Goal: Task Accomplishment & Management: Complete application form

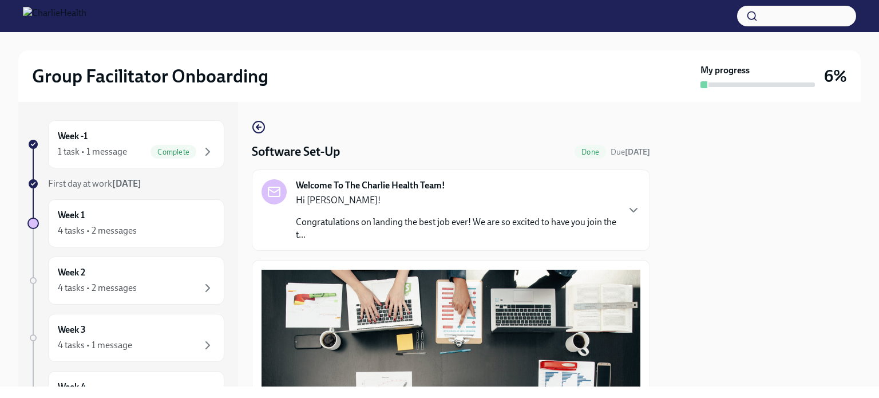
click at [562, 199] on p "Hi [PERSON_NAME]!" at bounding box center [457, 200] width 322 height 13
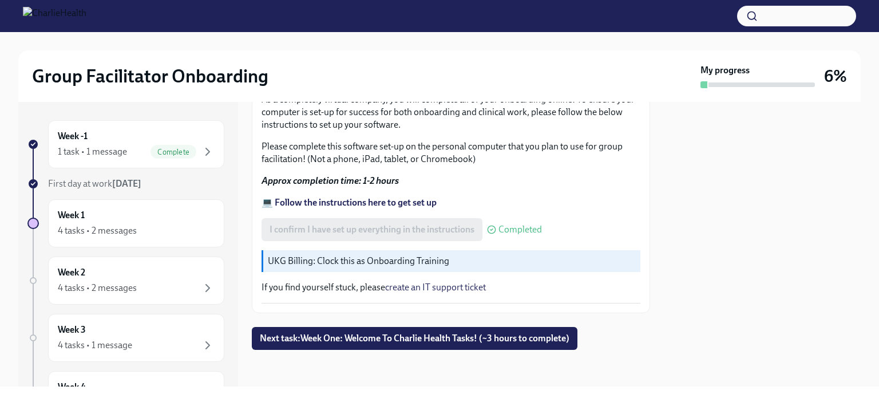
scroll to position [994, 0]
click at [477, 336] on span "Next task : Week One: Welcome To Charlie Health Tasks! (~3 hours to complete)" at bounding box center [415, 337] width 310 height 11
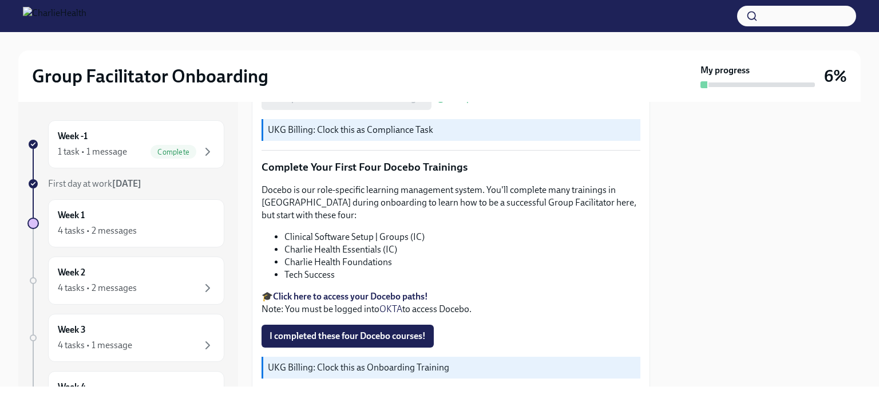
scroll to position [1551, 0]
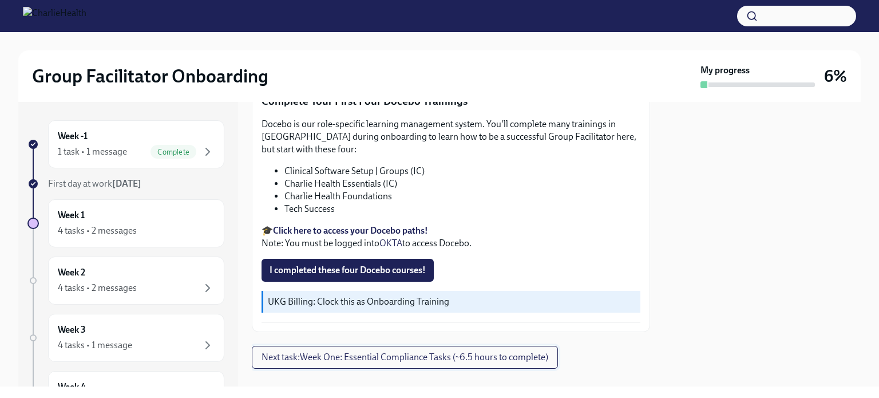
click at [483, 351] on span "Next task : Week One: Essential Compliance Tasks (~6.5 hours to complete)" at bounding box center [405, 356] width 287 height 11
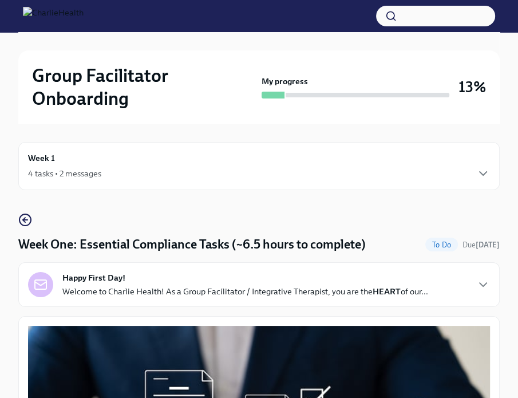
click at [380, 293] on strong "HEART" at bounding box center [387, 291] width 28 height 10
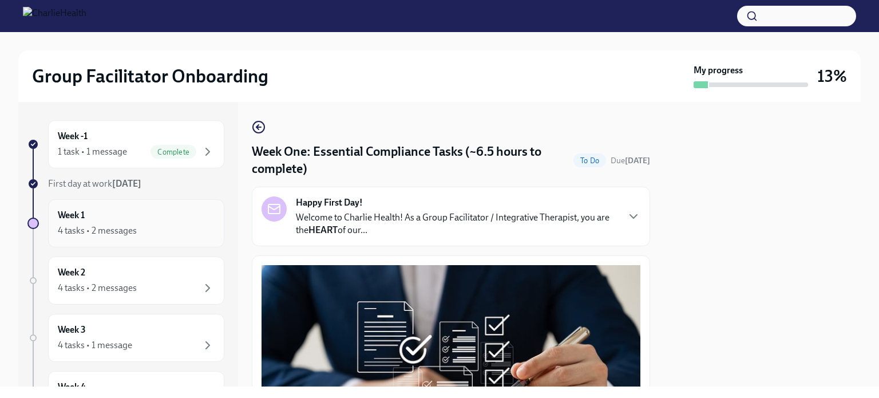
click at [173, 233] on div "4 tasks • 2 messages" at bounding box center [136, 231] width 157 height 14
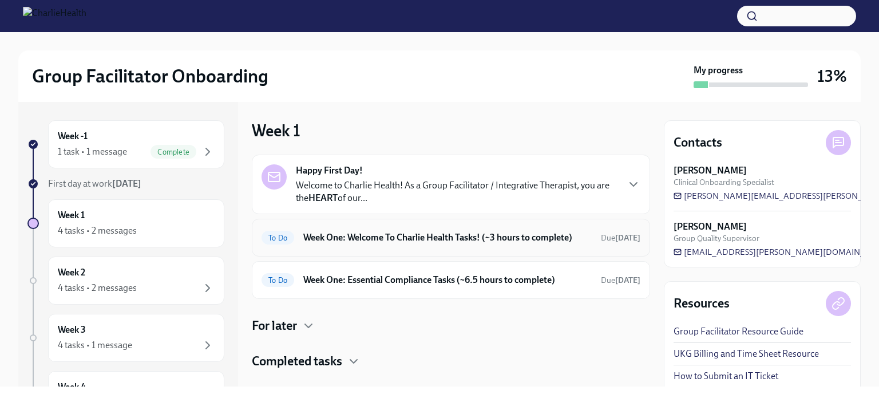
click at [401, 236] on h6 "Week One: Welcome To Charlie Health Tasks! (~3 hours to complete)" at bounding box center [447, 237] width 288 height 13
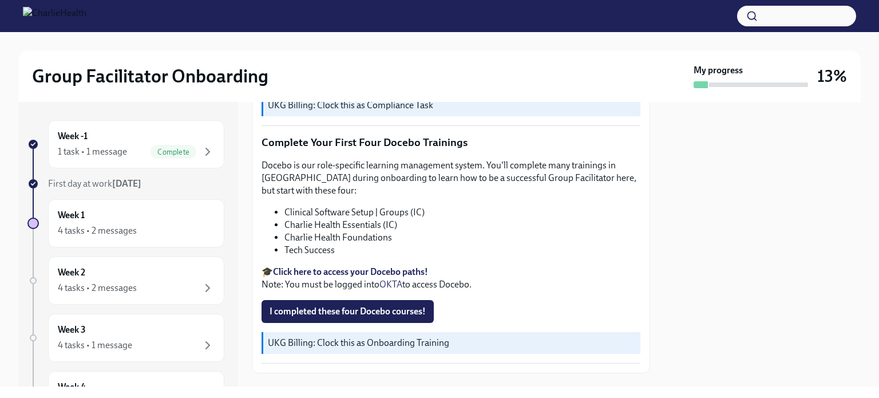
scroll to position [1551, 0]
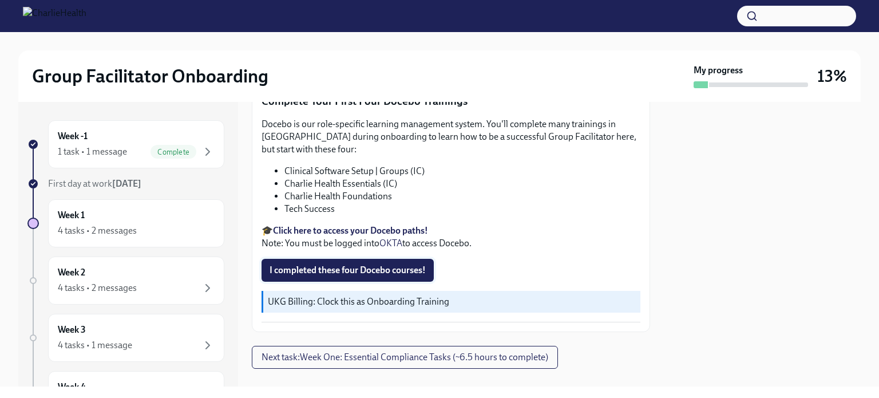
click at [382, 264] on span "I completed these four Docebo courses!" at bounding box center [348, 269] width 156 height 11
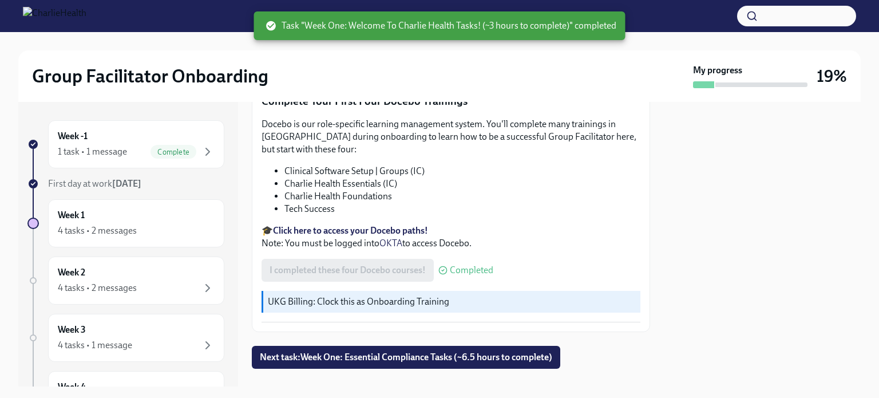
click at [425, 225] on strong "Click here to access your Docebo paths!" at bounding box center [350, 230] width 155 height 11
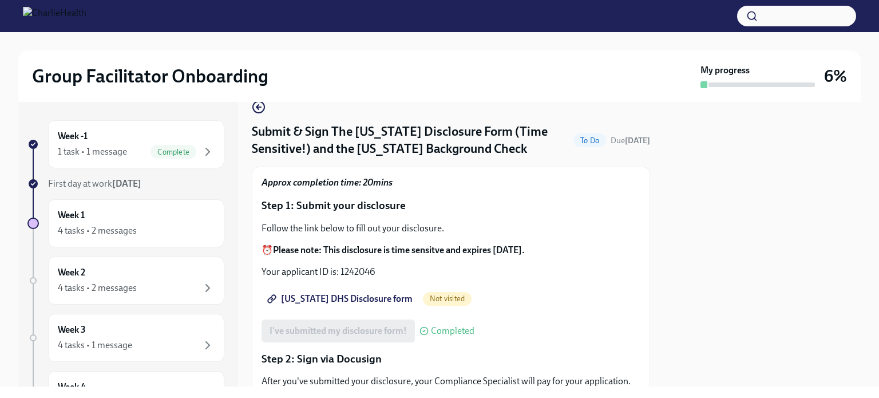
scroll to position [21, 0]
click at [353, 294] on span "[US_STATE] DHS Disclosure form" at bounding box center [341, 297] width 143 height 11
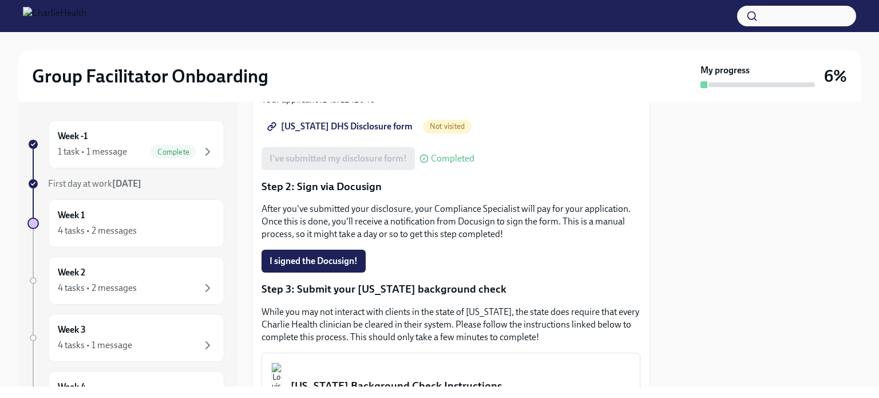
scroll to position [192, 0]
click at [321, 262] on span "I signed the Docusign!" at bounding box center [314, 260] width 88 height 11
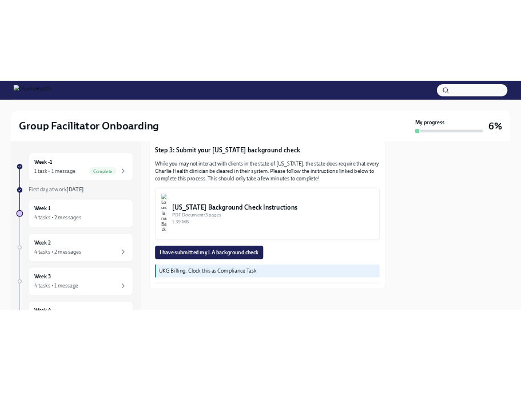
scroll to position [335, 0]
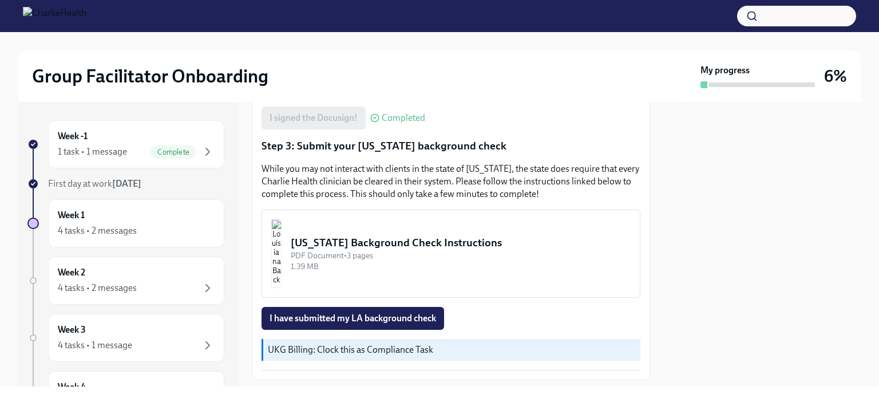
click at [475, 242] on div "Louisiana Background Check Instructions" at bounding box center [461, 242] width 340 height 15
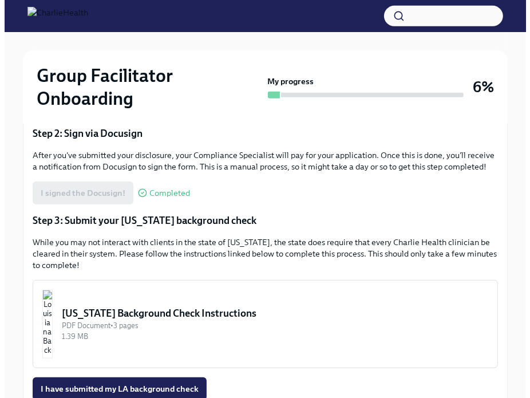
scroll to position [423, 0]
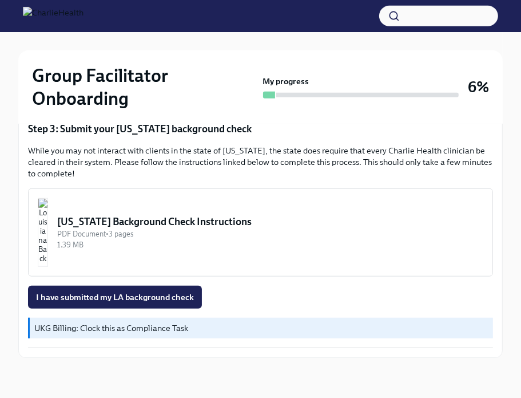
click at [304, 216] on div "Louisiana Background Check Instructions" at bounding box center [270, 222] width 426 height 14
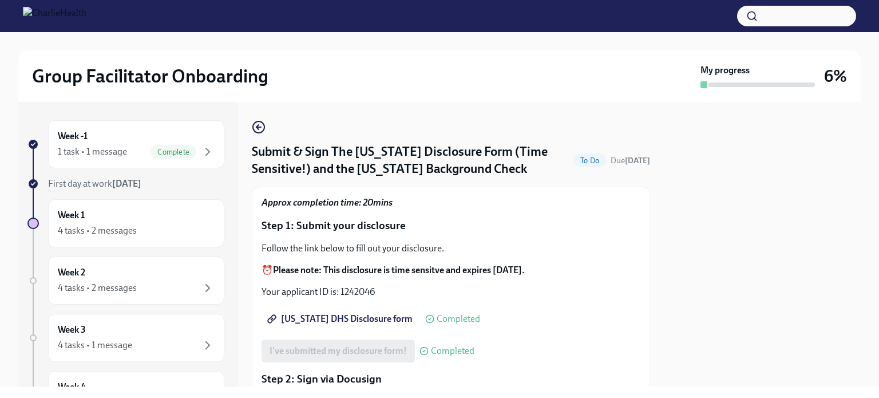
scroll to position [365, 0]
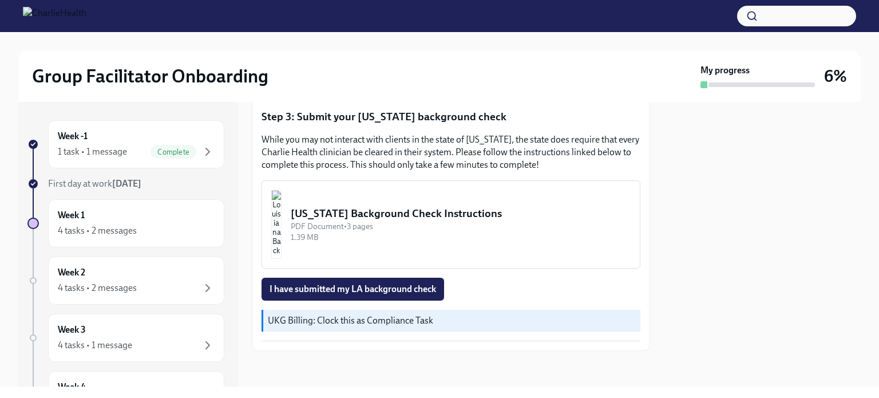
click at [419, 222] on div "PDF Document • 3 pages" at bounding box center [461, 226] width 340 height 11
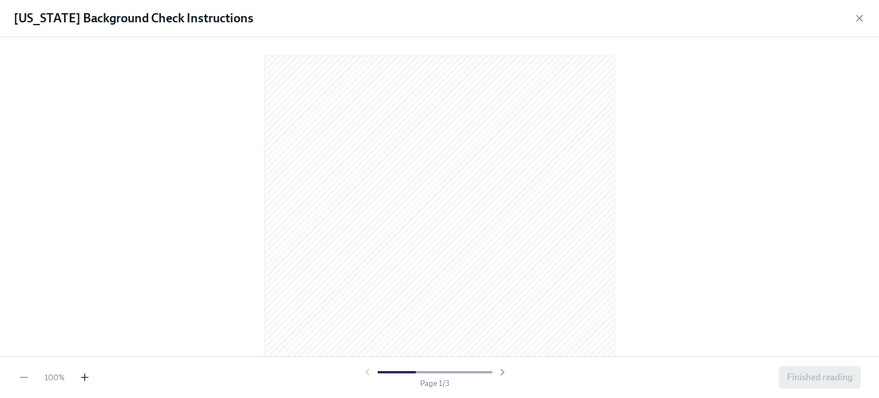
click at [85, 374] on icon "button" at bounding box center [85, 377] width 0 height 7
click at [858, 14] on icon "button" at bounding box center [859, 18] width 11 height 11
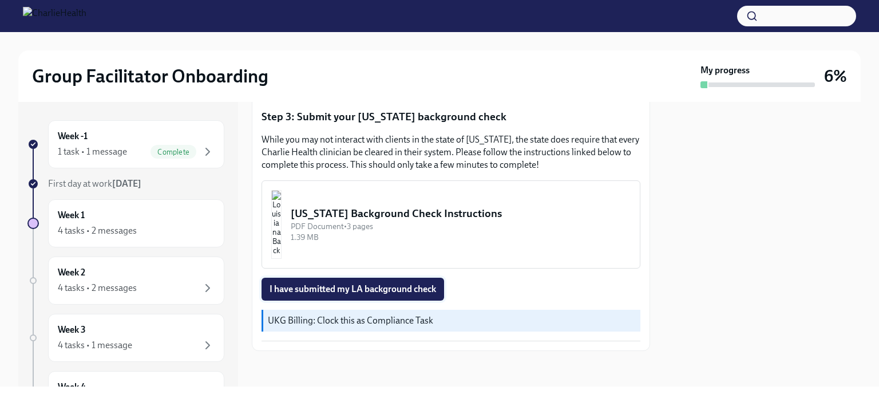
click at [375, 292] on span "I have submitted my LA background check" at bounding box center [353, 288] width 167 height 11
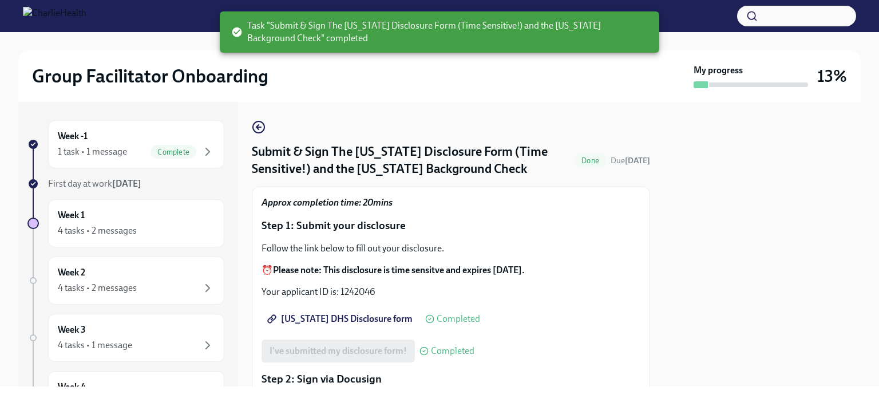
scroll to position [0, 0]
click at [256, 132] on icon "button" at bounding box center [259, 127] width 14 height 14
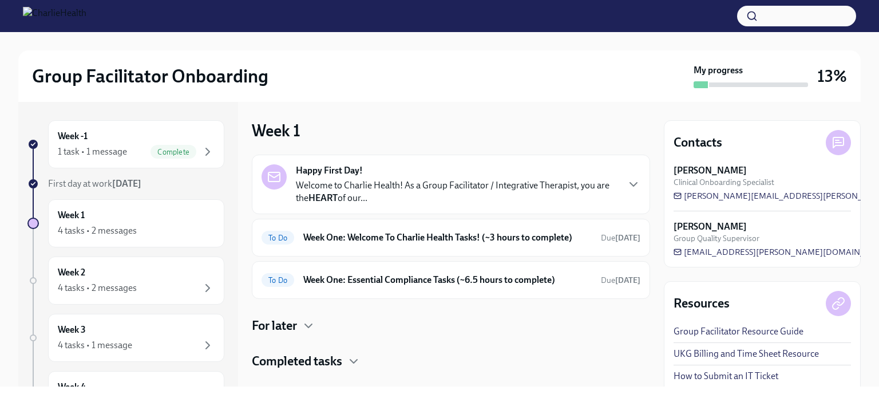
scroll to position [19, 0]
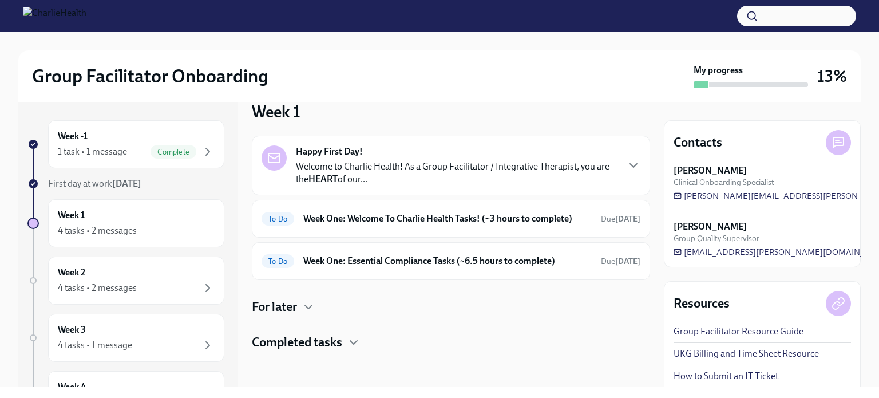
click at [336, 342] on h4 "Completed tasks" at bounding box center [297, 342] width 90 height 17
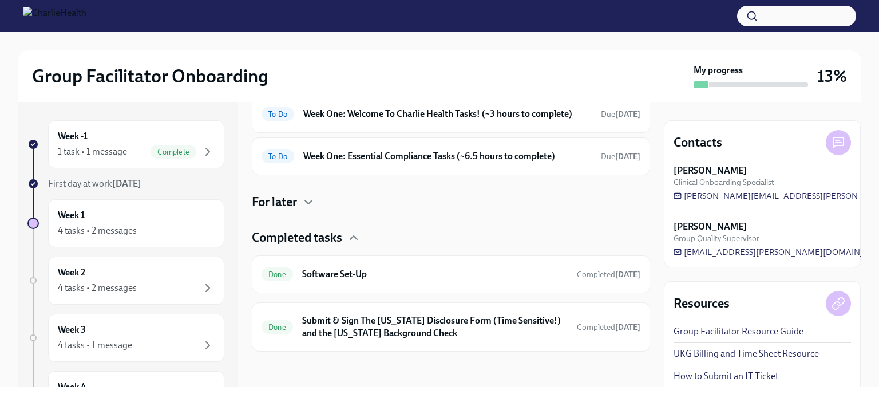
click at [296, 197] on h4 "For later" at bounding box center [274, 201] width 45 height 17
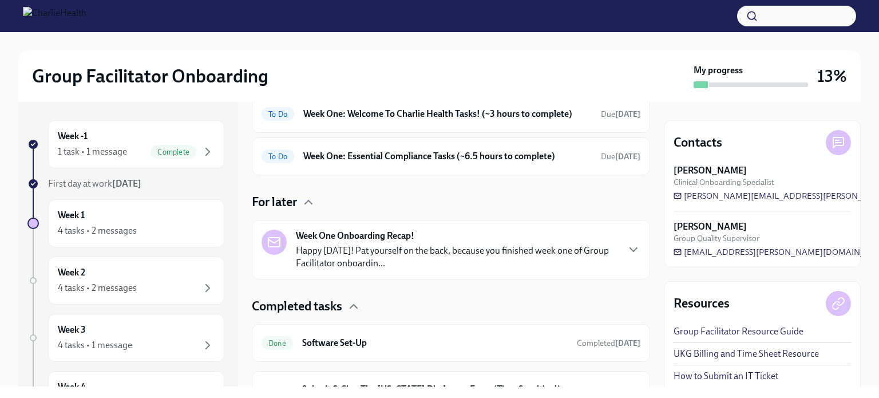
scroll to position [0, 0]
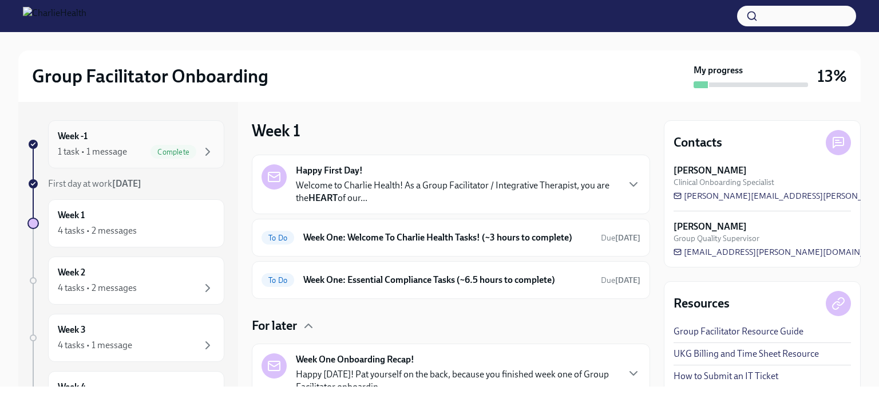
click at [132, 151] on div "1 task • 1 message Complete" at bounding box center [136, 152] width 157 height 14
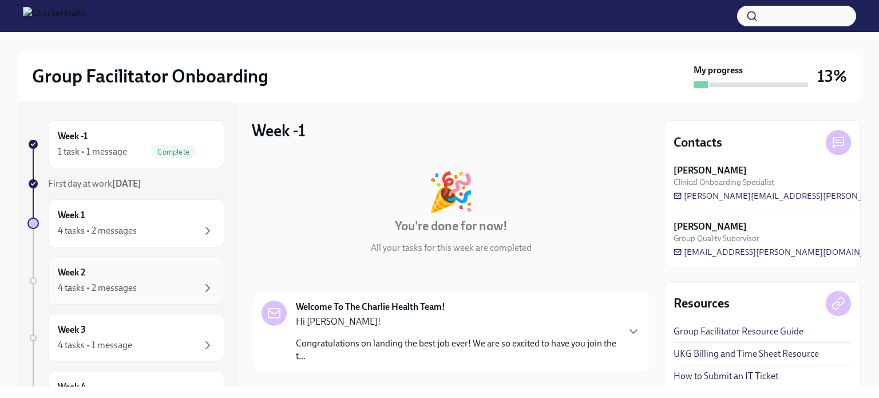
click at [142, 270] on div "Week 2 4 tasks • 2 messages" at bounding box center [136, 280] width 157 height 29
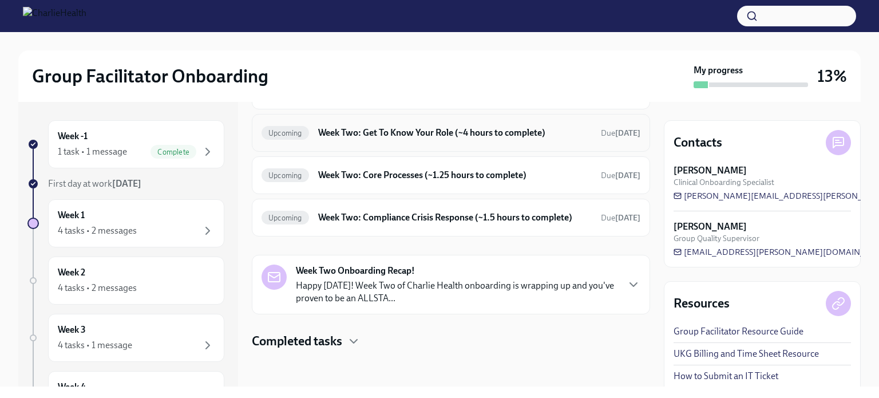
scroll to position [124, 0]
click at [339, 343] on h4 "Completed tasks" at bounding box center [297, 340] width 90 height 17
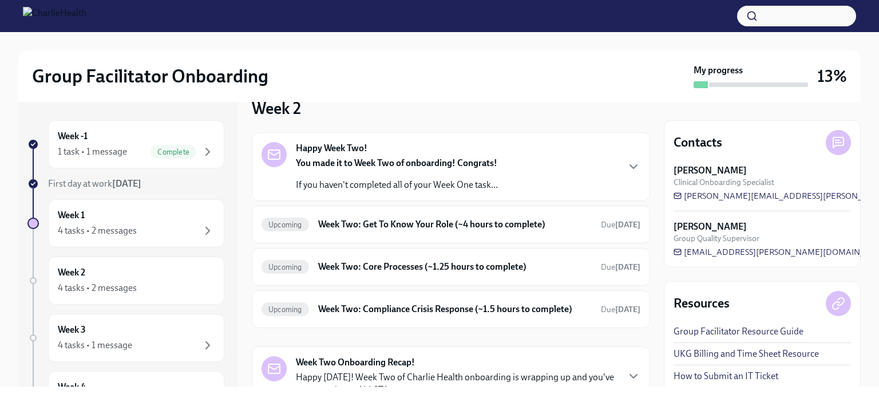
scroll to position [0, 0]
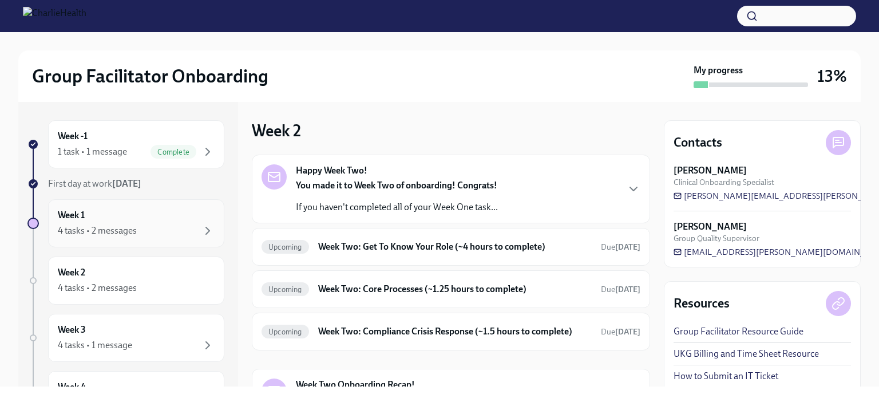
click at [165, 212] on div "Week 1 4 tasks • 2 messages" at bounding box center [136, 223] width 157 height 29
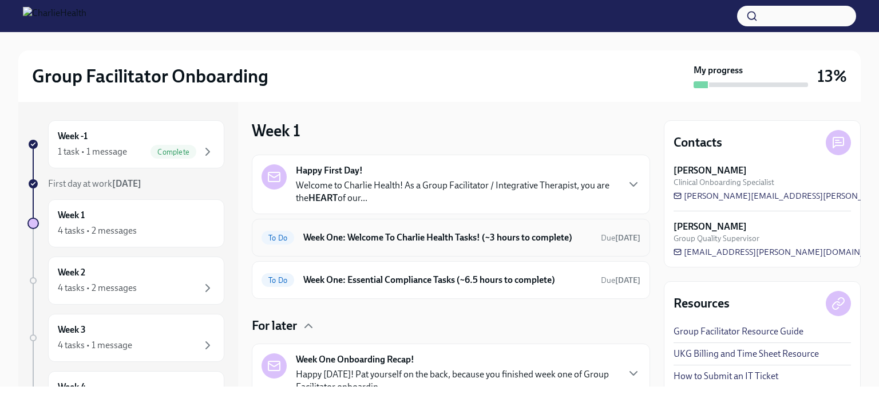
click at [456, 244] on div "To Do Week One: Welcome To Charlie Health Tasks! (~3 hours to complete) Due [DA…" at bounding box center [451, 237] width 379 height 18
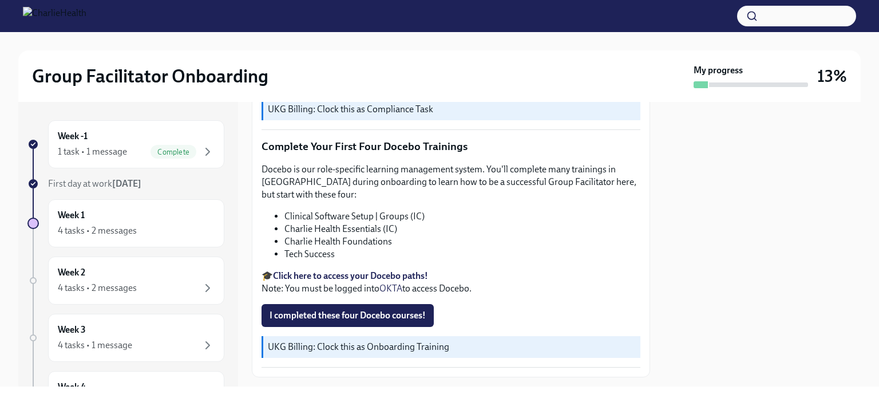
scroll to position [1551, 0]
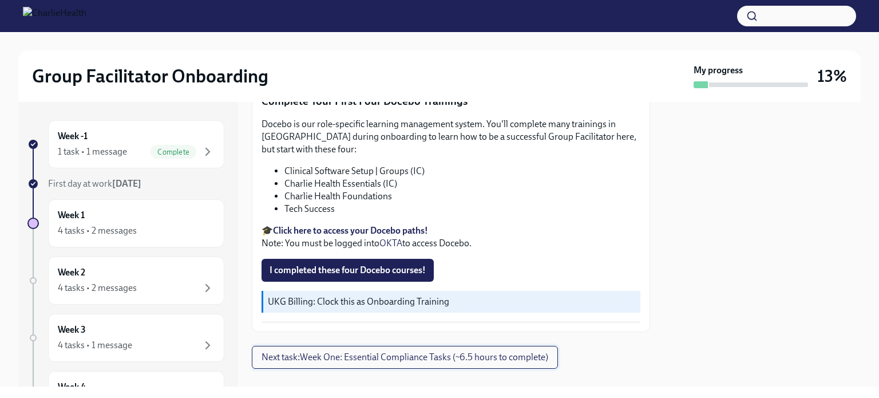
click at [371, 351] on span "Next task : Week One: Essential Compliance Tasks (~6.5 hours to complete)" at bounding box center [405, 356] width 287 height 11
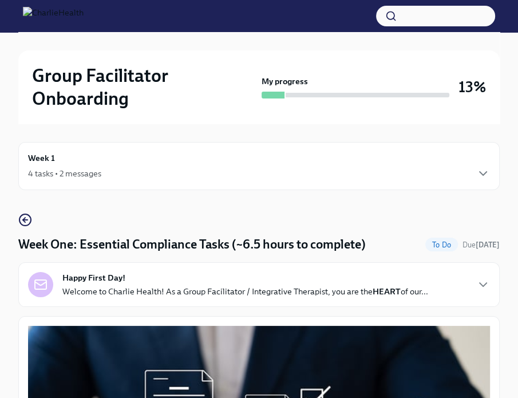
click at [190, 292] on p "Welcome to Charlie Health! As a Group Facilitator / Integrative Therapist, you …" at bounding box center [245, 291] width 366 height 11
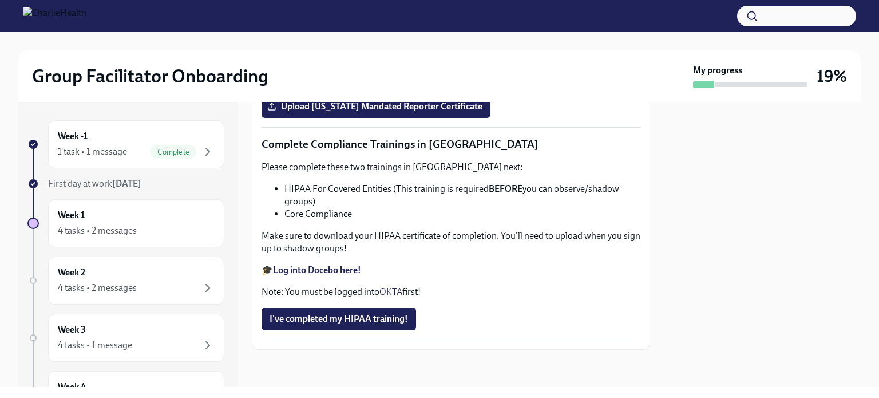
scroll to position [2703, 0]
click at [151, 217] on div "Week 1 4 tasks • 2 messages" at bounding box center [136, 223] width 157 height 29
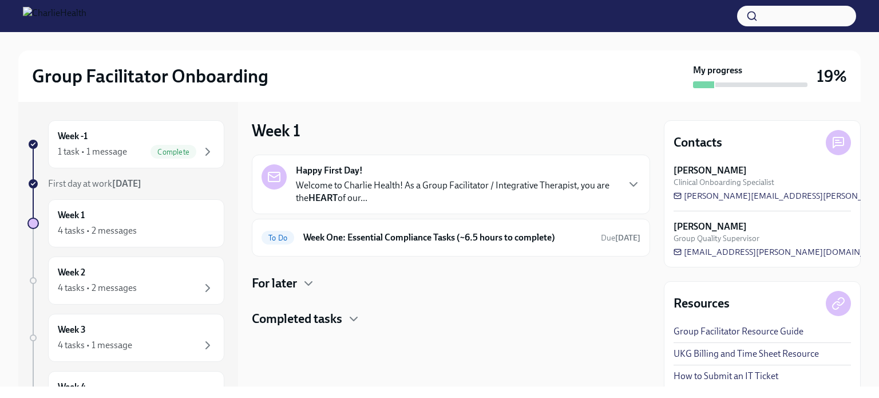
click at [335, 315] on h4 "Completed tasks" at bounding box center [297, 318] width 90 height 17
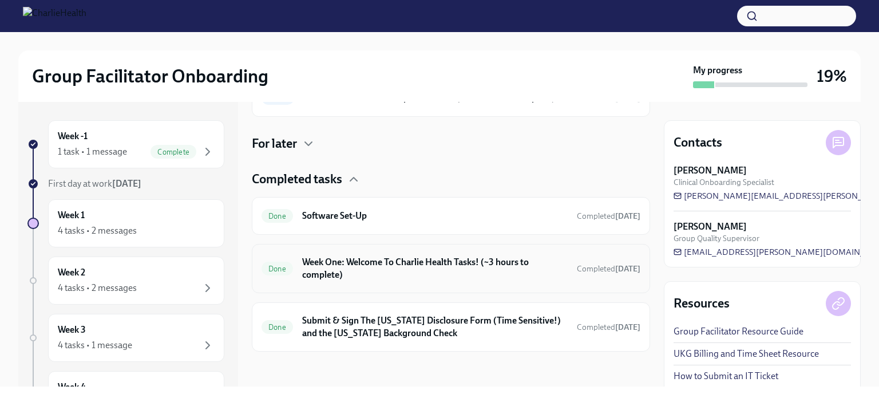
click at [426, 274] on h6 "Week One: Welcome To Charlie Health Tasks! (~3 hours to complete)" at bounding box center [435, 268] width 266 height 25
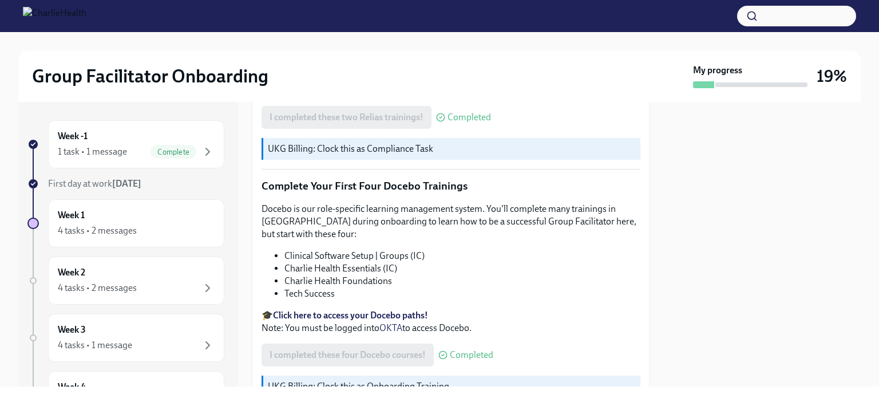
scroll to position [1551, 0]
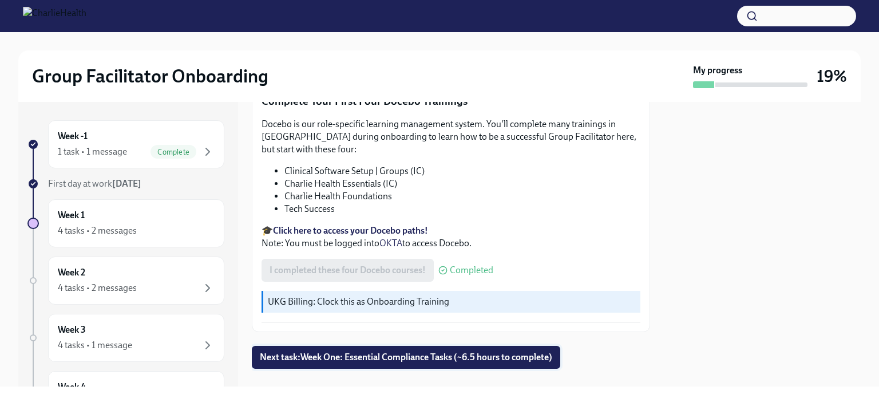
click at [436, 351] on span "Next task : Week One: Essential Compliance Tasks (~6.5 hours to complete)" at bounding box center [406, 356] width 292 height 11
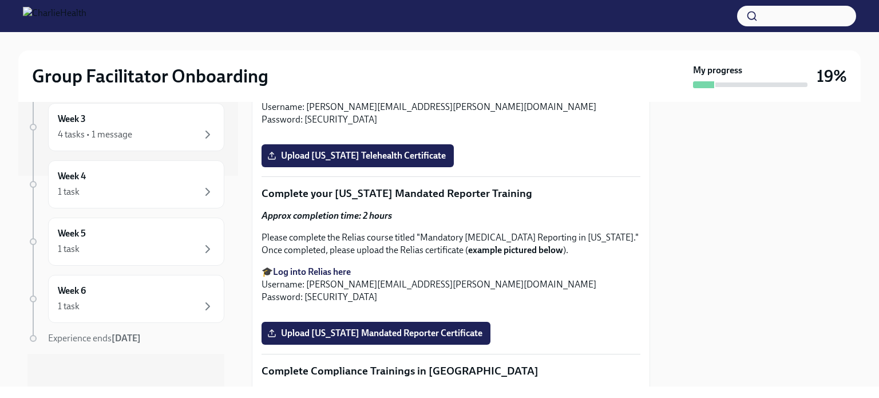
scroll to position [212, 0]
click at [128, 304] on div "1 task" at bounding box center [136, 305] width 157 height 14
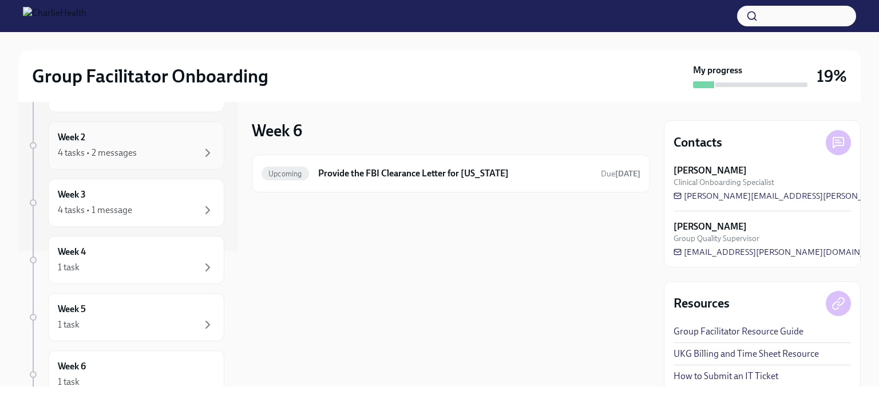
scroll to position [213, 0]
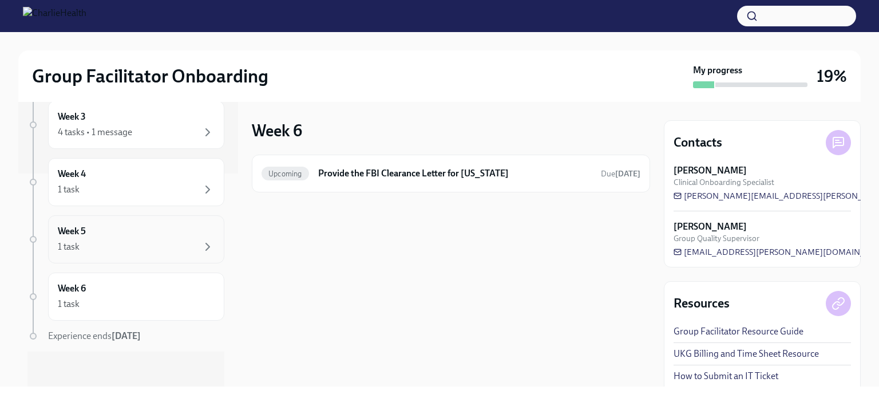
click at [123, 245] on div "1 task" at bounding box center [136, 247] width 157 height 14
click at [146, 235] on div "Week 5 1 task" at bounding box center [136, 239] width 157 height 29
click at [131, 297] on div "1 task" at bounding box center [136, 304] width 157 height 14
click at [154, 237] on div "Week 5 1 task" at bounding box center [136, 239] width 157 height 29
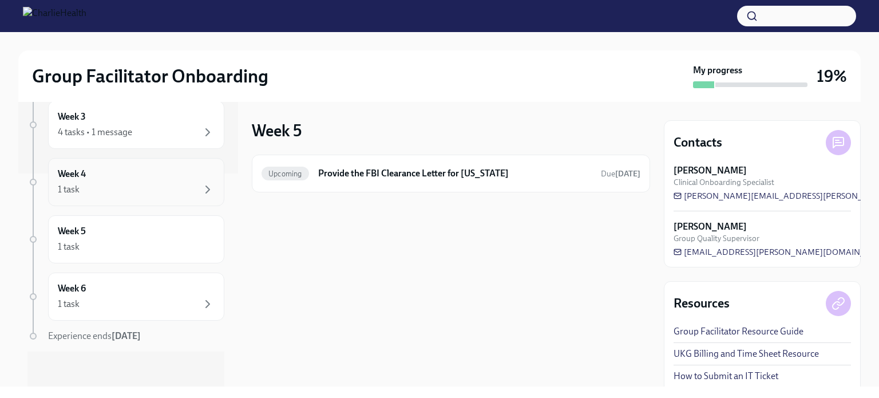
click at [146, 189] on div "1 task" at bounding box center [136, 190] width 157 height 14
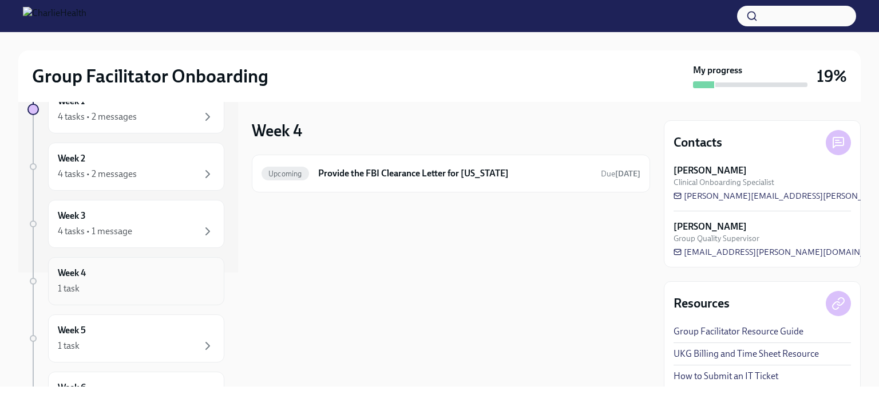
scroll to position [113, 0]
click at [145, 227] on div "4 tasks • 1 message" at bounding box center [136, 232] width 157 height 14
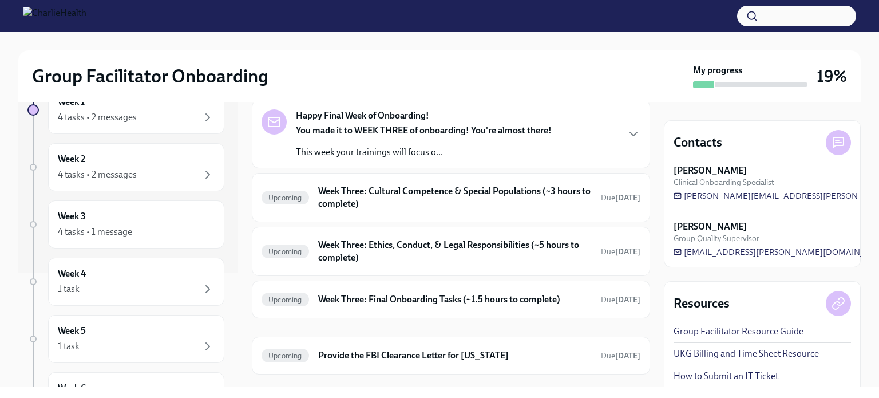
scroll to position [55, 0]
click at [121, 164] on div "Week 2 4 tasks • 2 messages" at bounding box center [136, 167] width 157 height 29
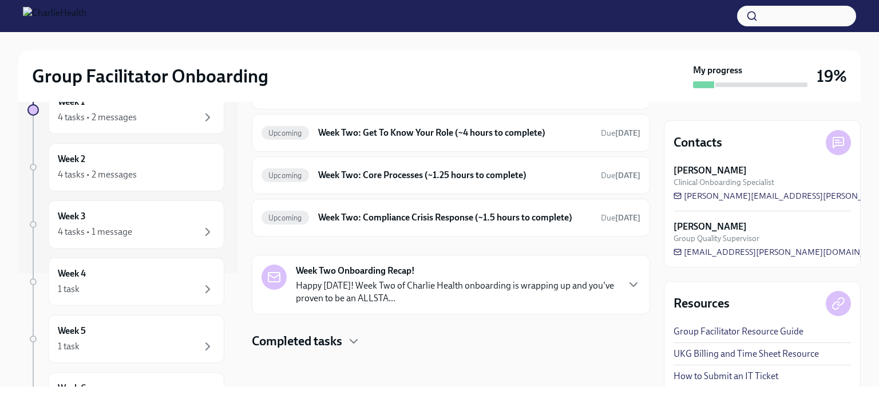
scroll to position [124, 0]
click at [346, 343] on div "Completed tasks" at bounding box center [451, 340] width 398 height 17
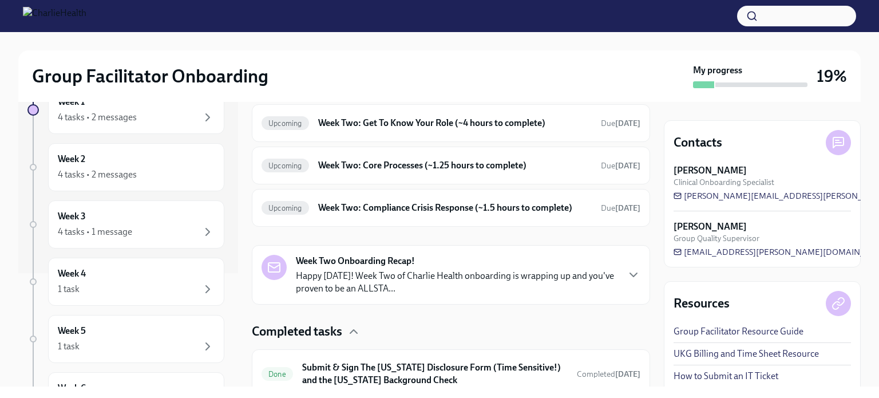
scroll to position [182, 0]
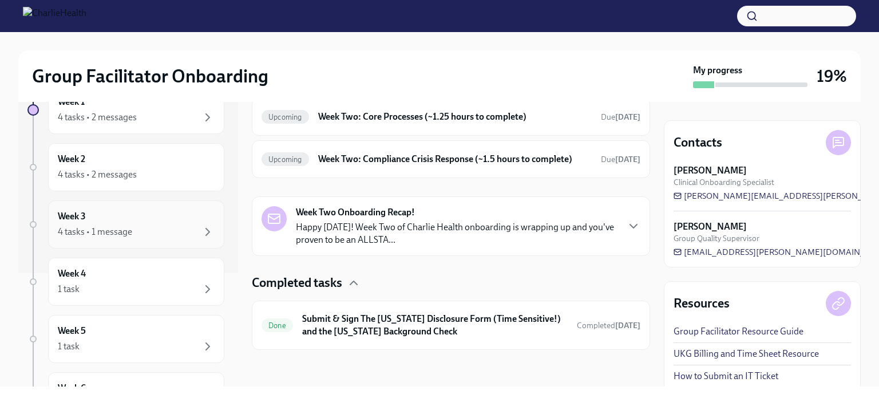
click at [154, 226] on div "4 tasks • 1 message" at bounding box center [136, 232] width 157 height 14
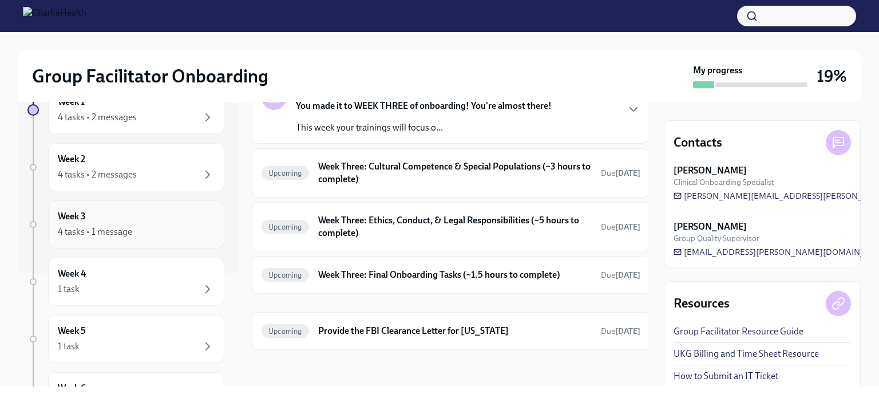
scroll to position [78, 0]
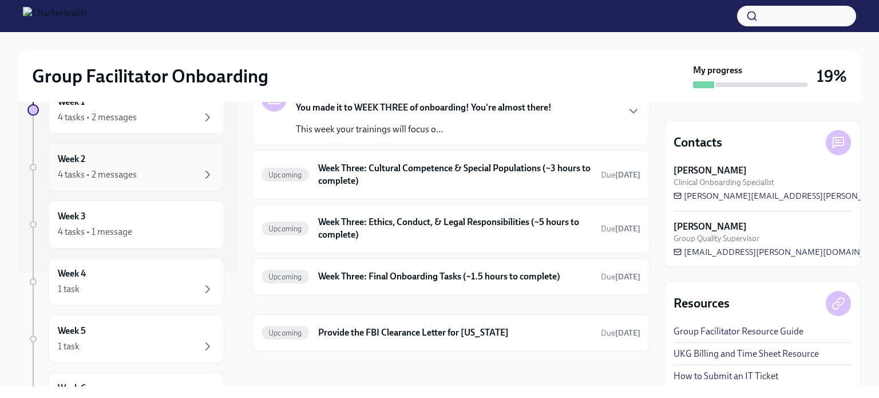
click at [133, 171] on div "4 tasks • 2 messages" at bounding box center [97, 174] width 79 height 13
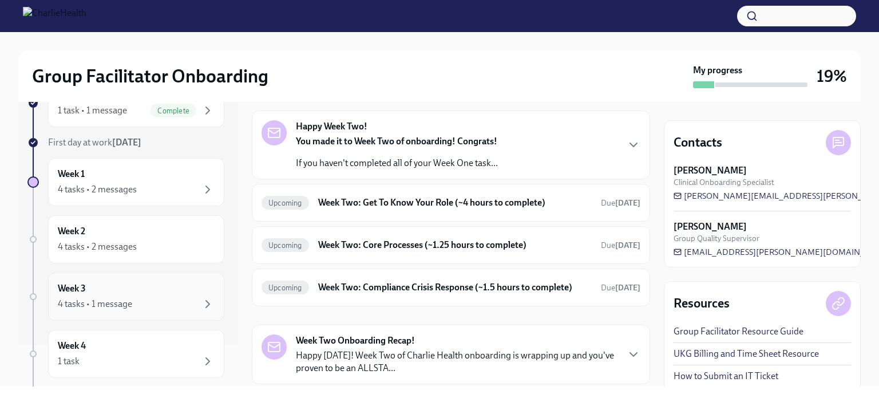
scroll to position [41, 0]
click at [188, 142] on div "First day at work Aug 18th" at bounding box center [136, 143] width 176 height 13
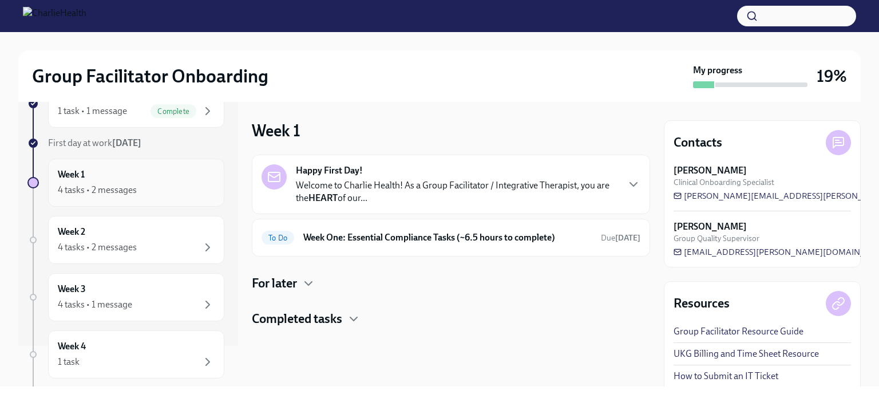
click at [156, 173] on div "Week 1 4 tasks • 2 messages" at bounding box center [136, 182] width 157 height 29
click at [159, 183] on div "4 tasks • 2 messages" at bounding box center [136, 190] width 157 height 14
click at [328, 322] on h4 "Completed tasks" at bounding box center [297, 318] width 90 height 17
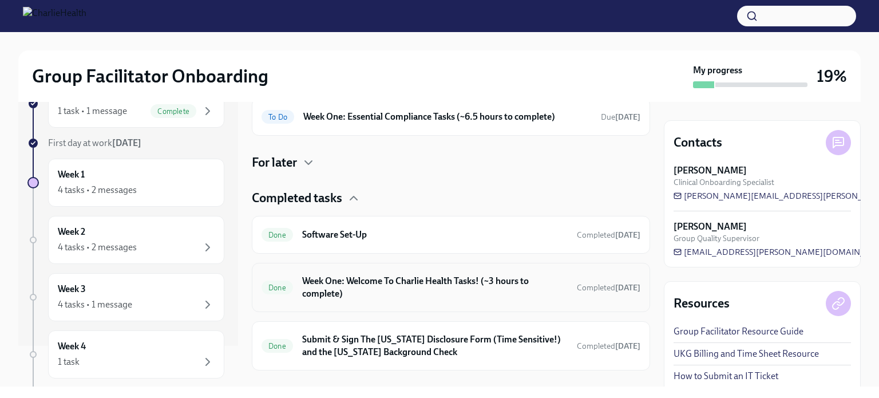
scroll to position [140, 0]
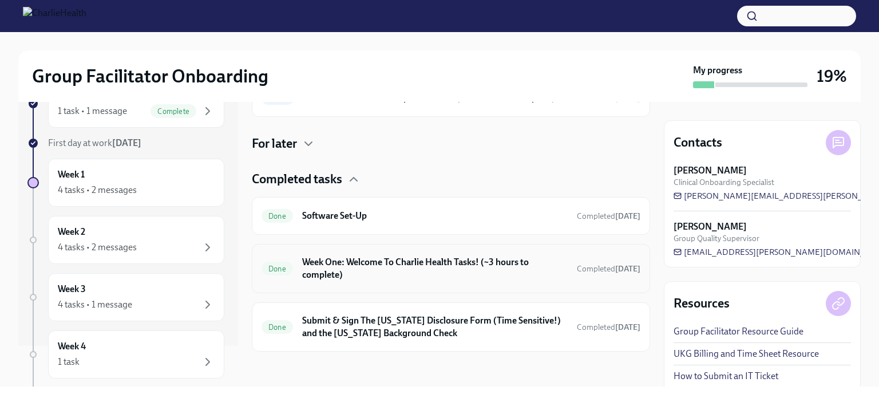
click at [418, 273] on h6 "Week One: Welcome To Charlie Health Tasks! (~3 hours to complete)" at bounding box center [435, 268] width 266 height 25
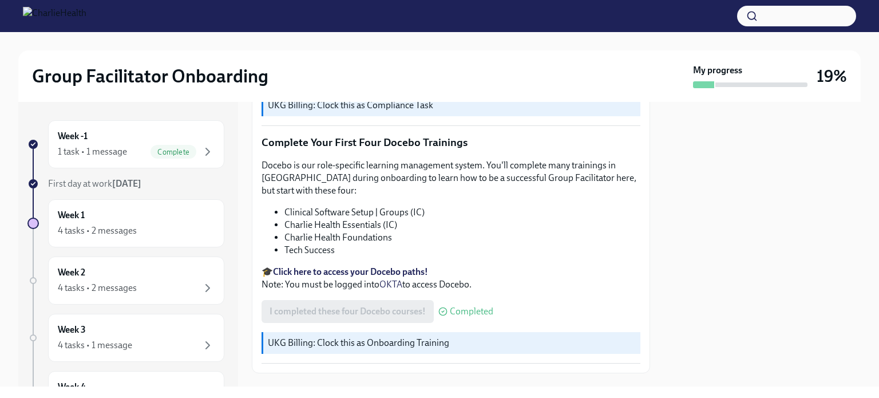
scroll to position [1511, 0]
